Goal: Browse casually: Explore the website without a specific task or goal

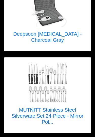
scroll to position [1300, 0]
click at [66, 107] on h5 "MUTNITT Stainless Steel Silverware Set 24-Piece - Mirror Pol..." at bounding box center [47, 116] width 76 height 18
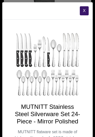
scroll to position [0, 0]
click at [86, 11] on button "X" at bounding box center [83, 10] width 9 height 9
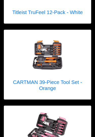
scroll to position [3102, 0]
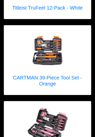
click at [56, 40] on img at bounding box center [47, 51] width 40 height 40
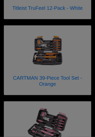
scroll to position [3102, 0]
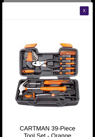
click at [87, 9] on button "X" at bounding box center [83, 10] width 9 height 9
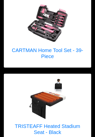
scroll to position [3226, 0]
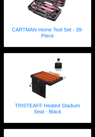
click at [67, 63] on img at bounding box center [47, 78] width 40 height 40
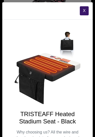
click at [88, 11] on button "X" at bounding box center [83, 10] width 9 height 9
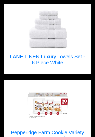
scroll to position [3506, 0]
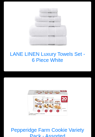
click at [67, 96] on img at bounding box center [47, 103] width 40 height 40
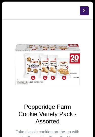
scroll to position [3512, 0]
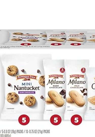
click at [34, 32] on img at bounding box center [47, 65] width 66 height 66
click at [22, 32] on img at bounding box center [47, 65] width 66 height 66
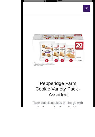
scroll to position [3338, 0]
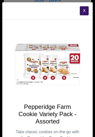
click at [88, 10] on button "X" at bounding box center [83, 10] width 9 height 9
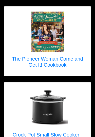
scroll to position [3808, 0]
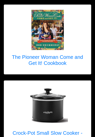
click at [73, 131] on h5 "Crock-Pot Small Slow Cooker - Black" at bounding box center [47, 137] width 76 height 12
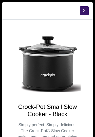
scroll to position [0, 0]
click at [85, 13] on button "X" at bounding box center [83, 10] width 9 height 9
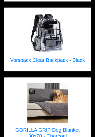
scroll to position [2523, 0]
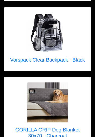
click at [61, 99] on img at bounding box center [47, 103] width 40 height 40
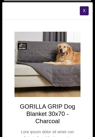
scroll to position [0, 0]
click at [87, 13] on button "X" at bounding box center [83, 10] width 9 height 9
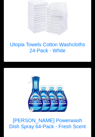
scroll to position [1168, 0]
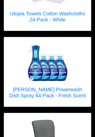
click at [63, 73] on img at bounding box center [47, 62] width 40 height 40
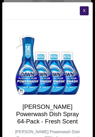
scroll to position [0, 0]
click at [88, 14] on button "X" at bounding box center [83, 10] width 9 height 9
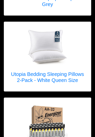
scroll to position [590, 0]
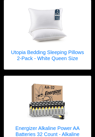
click at [79, 95] on div at bounding box center [47, 101] width 76 height 40
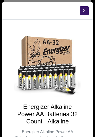
scroll to position [0, 0]
click at [85, 12] on button "X" at bounding box center [83, 10] width 9 height 9
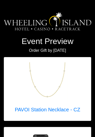
click at [77, 85] on div at bounding box center [47, 83] width 65 height 40
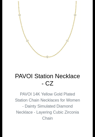
scroll to position [31, 0]
